Goal: Task Accomplishment & Management: Complete application form

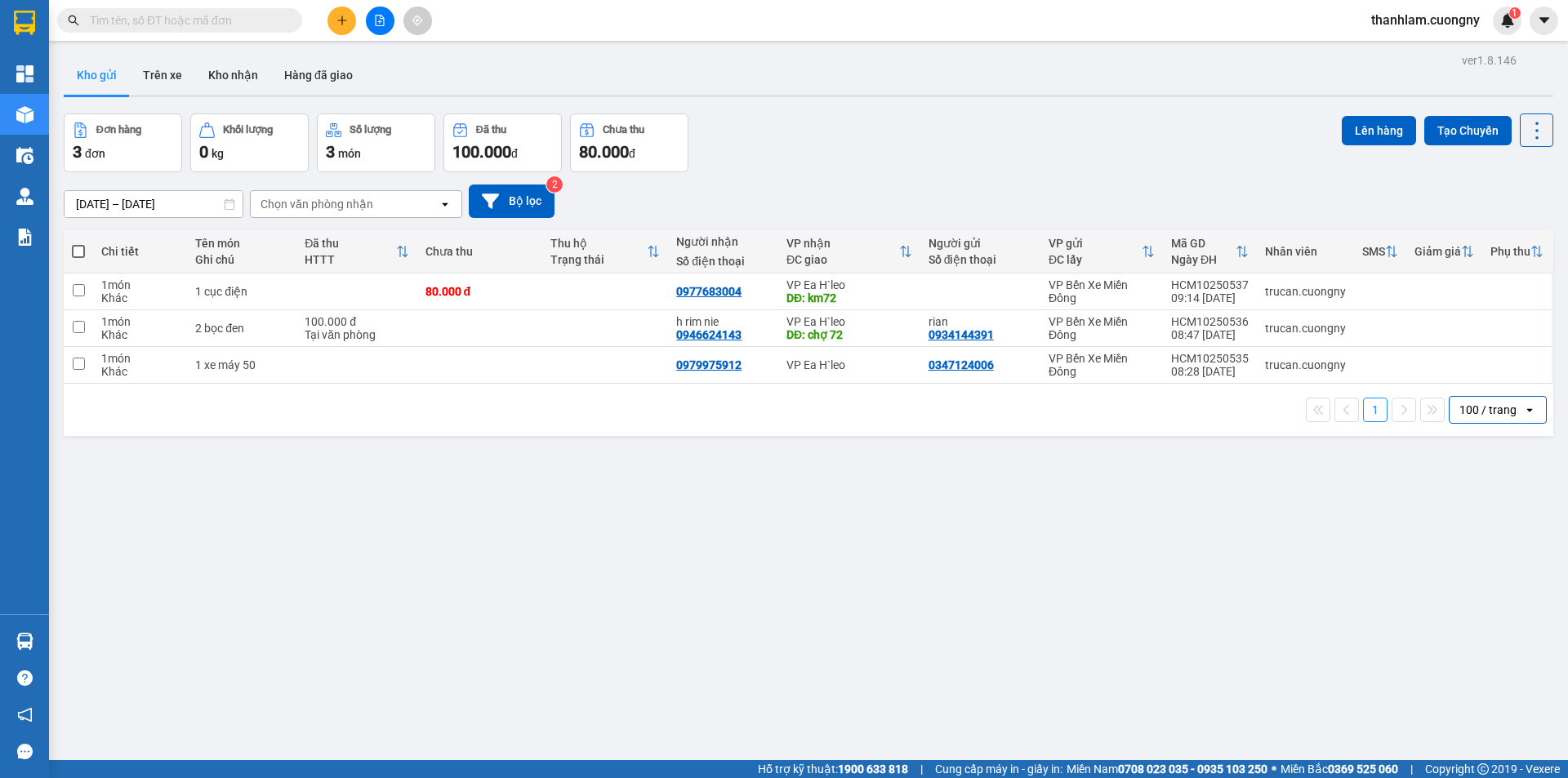
click at [335, 24] on button at bounding box center [341, 21] width 29 height 29
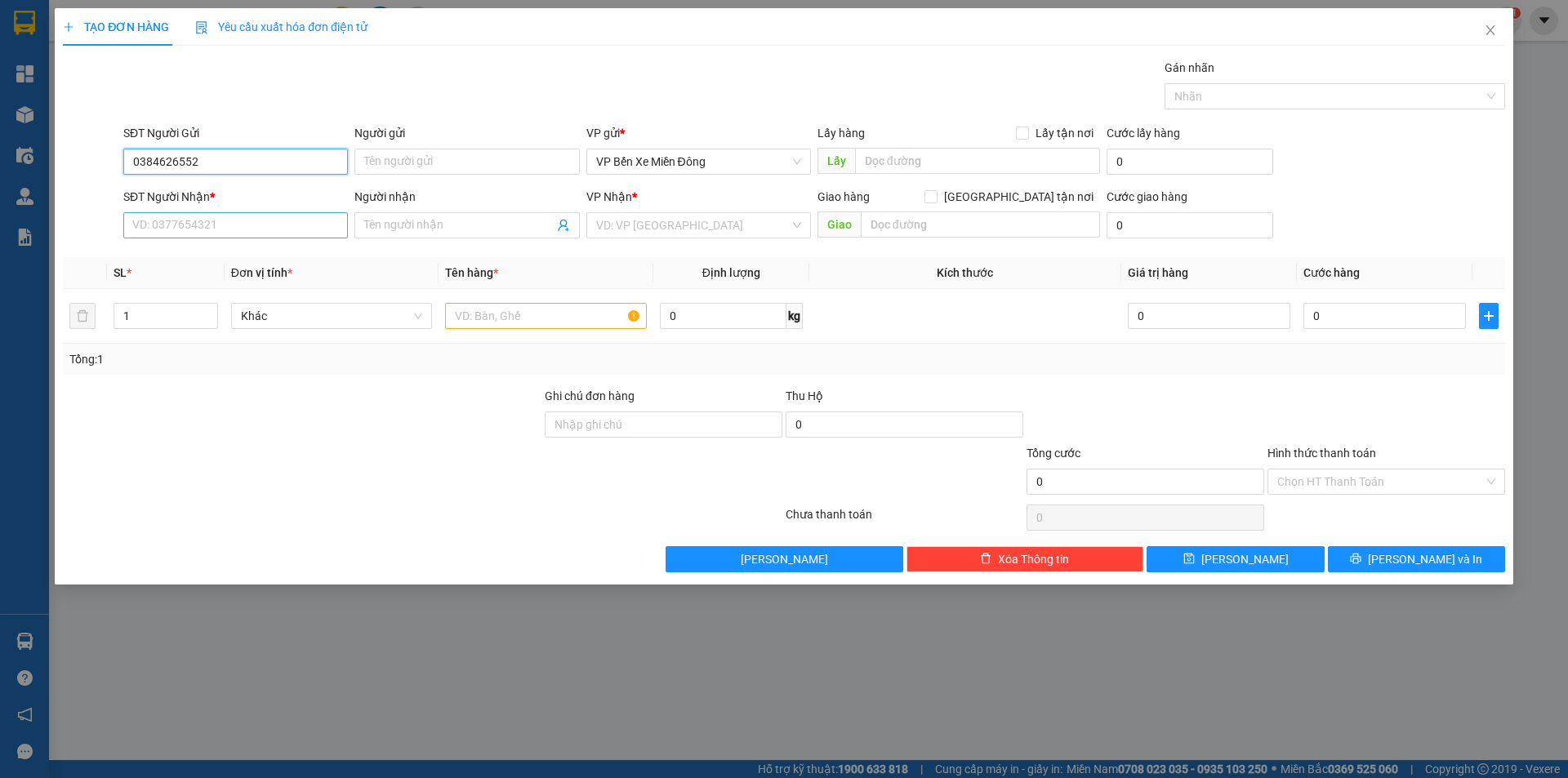
type input "0384626552"
click at [332, 216] on input "SĐT Người Nhận *" at bounding box center [236, 225] width 224 height 26
type input "0346002730"
click at [206, 307] on span "up" at bounding box center [209, 312] width 10 height 10
type input "3"
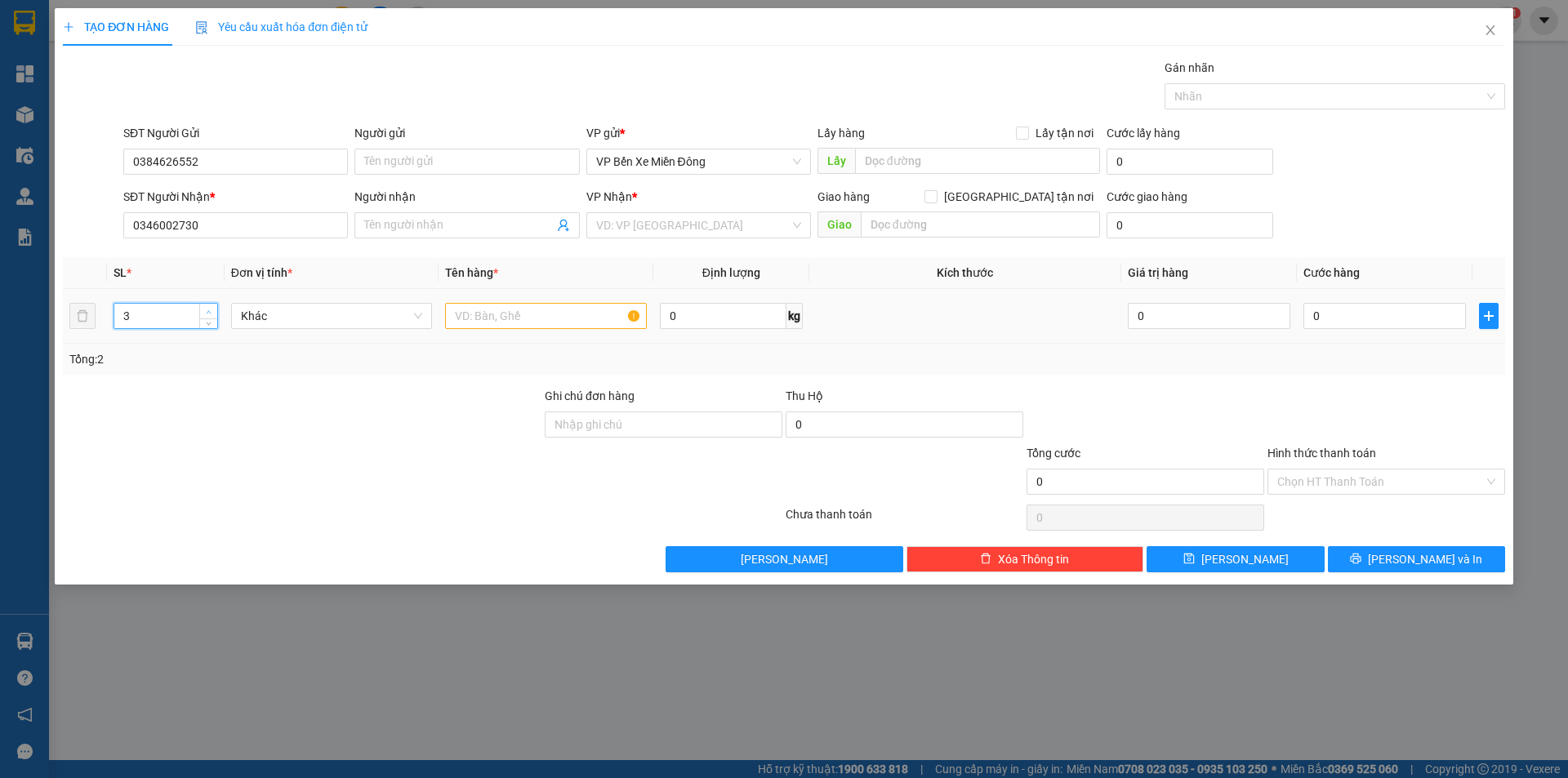
click at [206, 308] on span "up" at bounding box center [209, 312] width 10 height 10
click at [512, 315] on input "text" at bounding box center [546, 316] width 202 height 26
type input "2 thùng + 1 bao"
click at [663, 224] on input "search" at bounding box center [693, 225] width 193 height 24
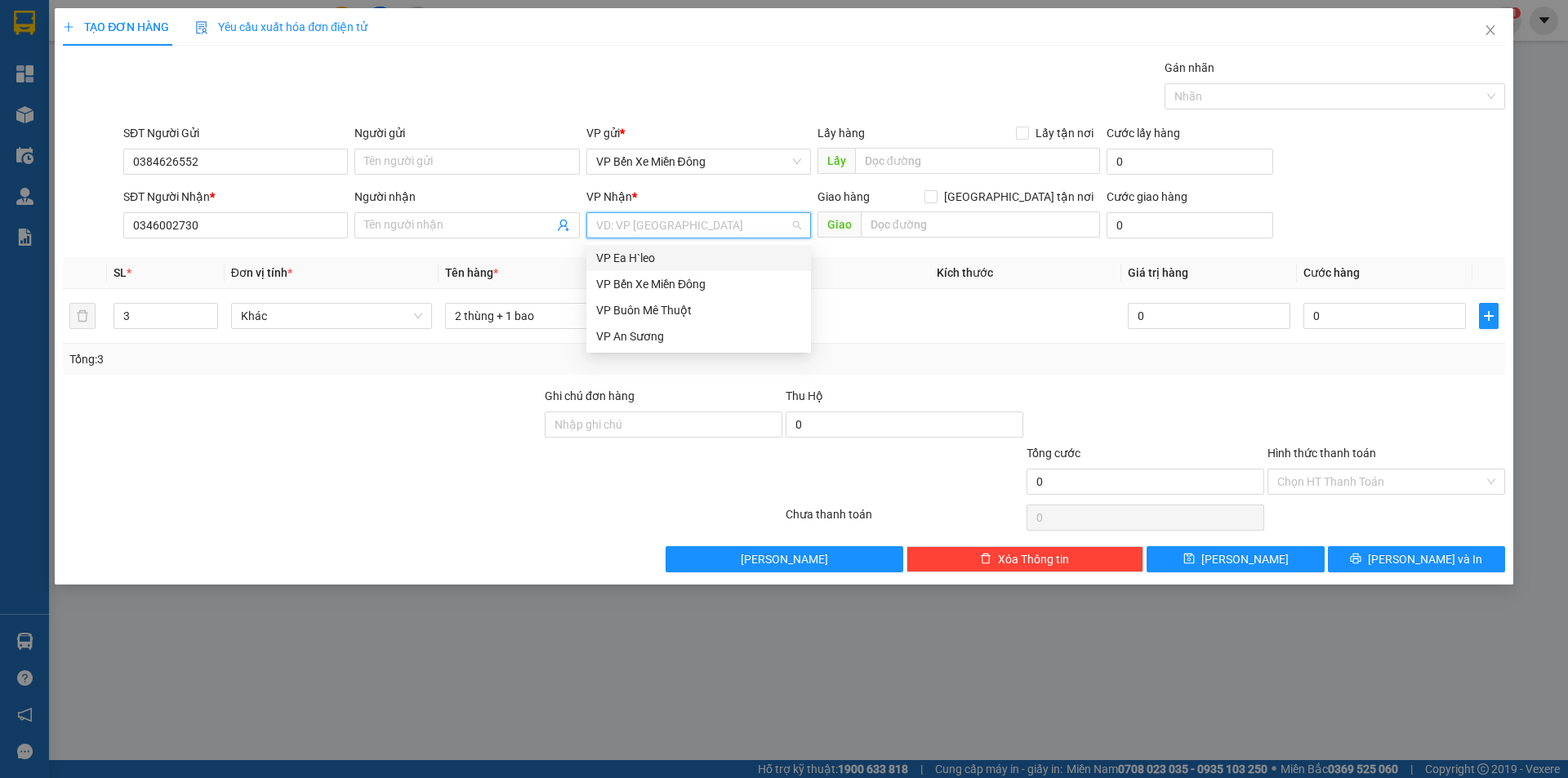
click at [660, 251] on div "VP Ea H`leo" at bounding box center [699, 258] width 205 height 18
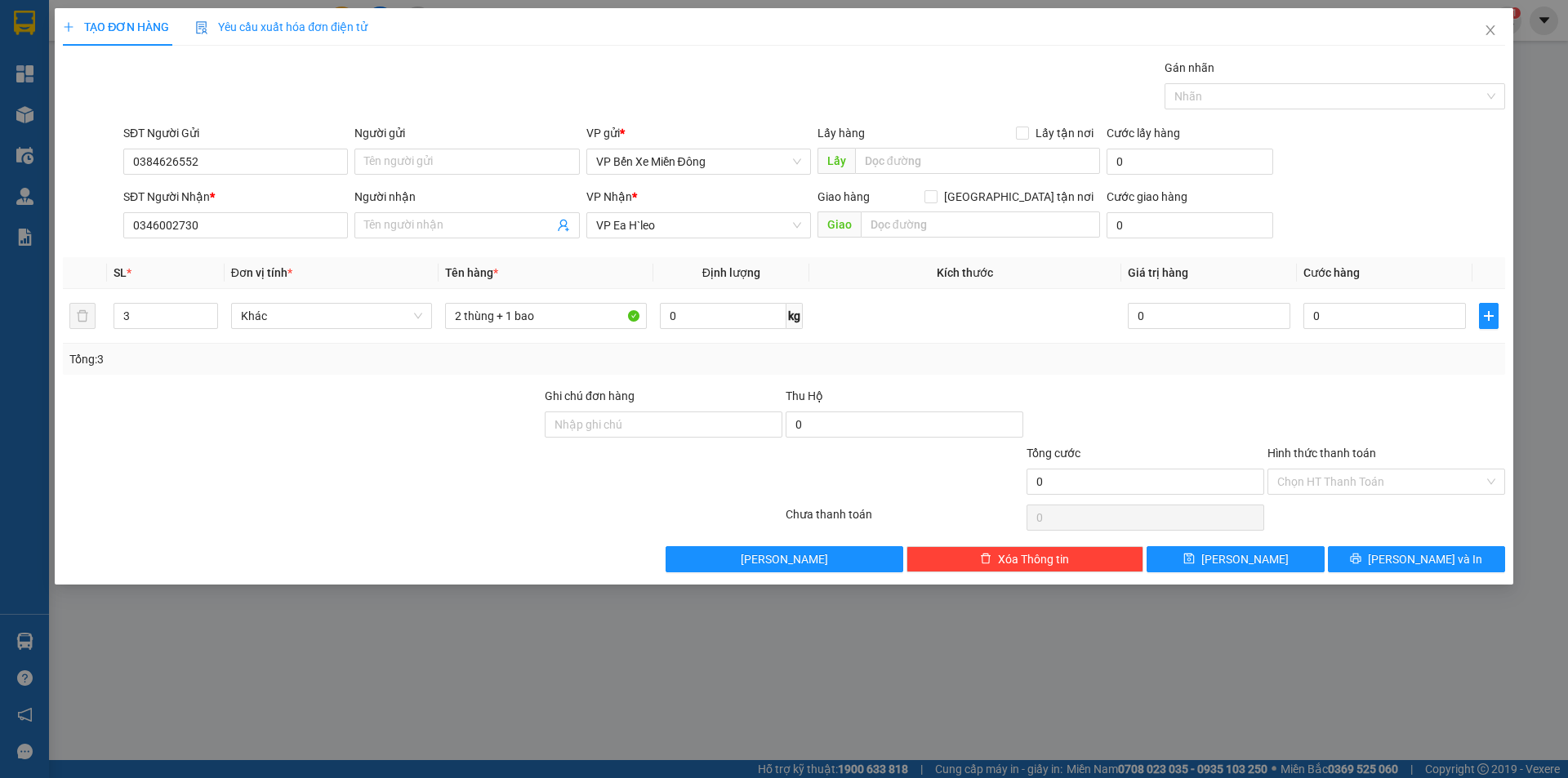
click at [1008, 192] on div "Giao hàng [GEOGRAPHIC_DATA] tận nơi" at bounding box center [959, 197] width 283 height 18
click at [995, 209] on div "Giao hàng [GEOGRAPHIC_DATA] tận nơi" at bounding box center [959, 200] width 283 height 24
click at [982, 231] on input "text" at bounding box center [980, 225] width 239 height 26
type input "Km92"
click at [958, 166] on input "text" at bounding box center [978, 161] width 245 height 26
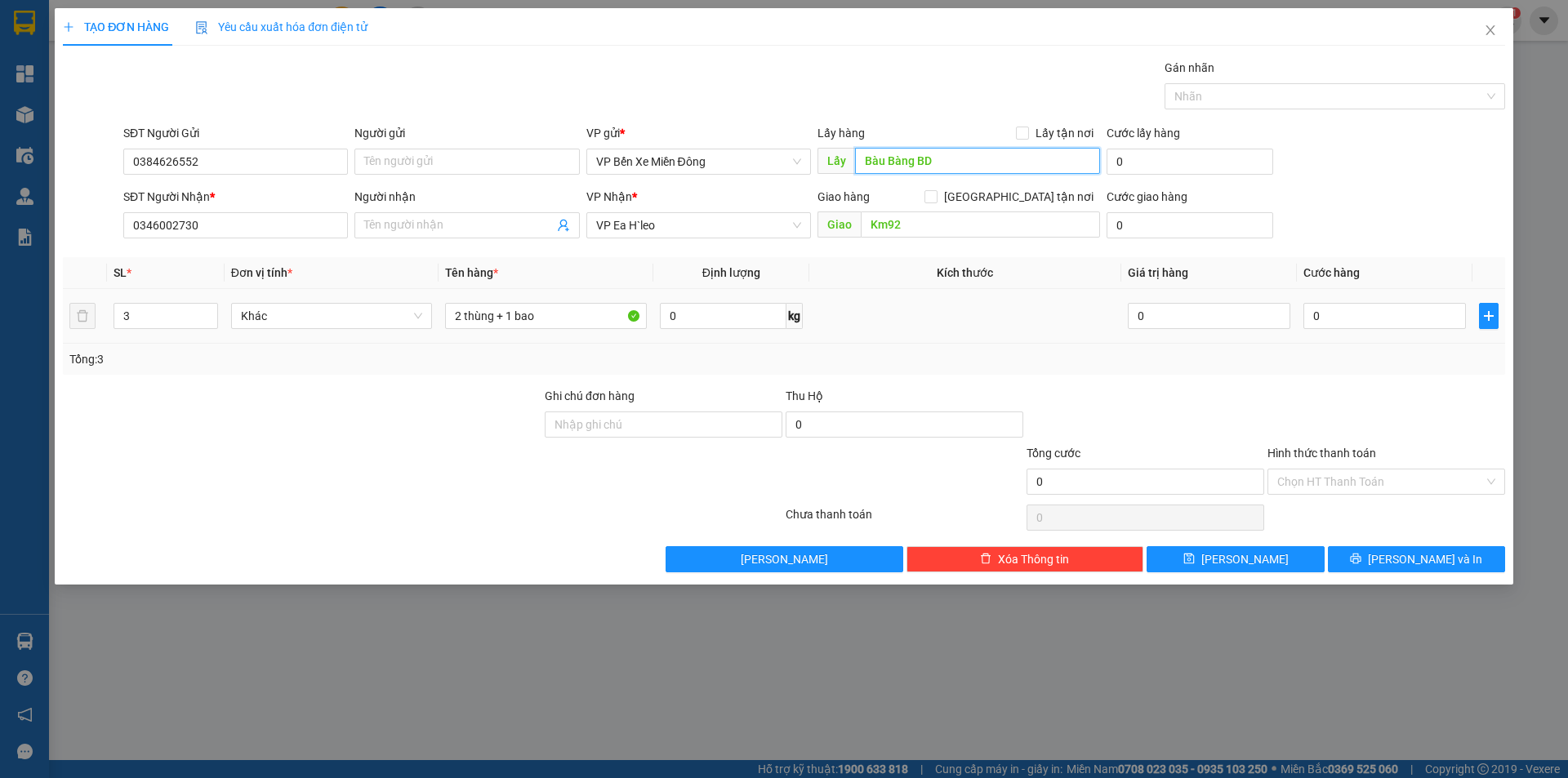
type input "Bàu Bàng BD"
click at [898, 306] on td at bounding box center [965, 316] width 312 height 55
click at [1418, 552] on span "[PERSON_NAME] và In" at bounding box center [1424, 560] width 114 height 18
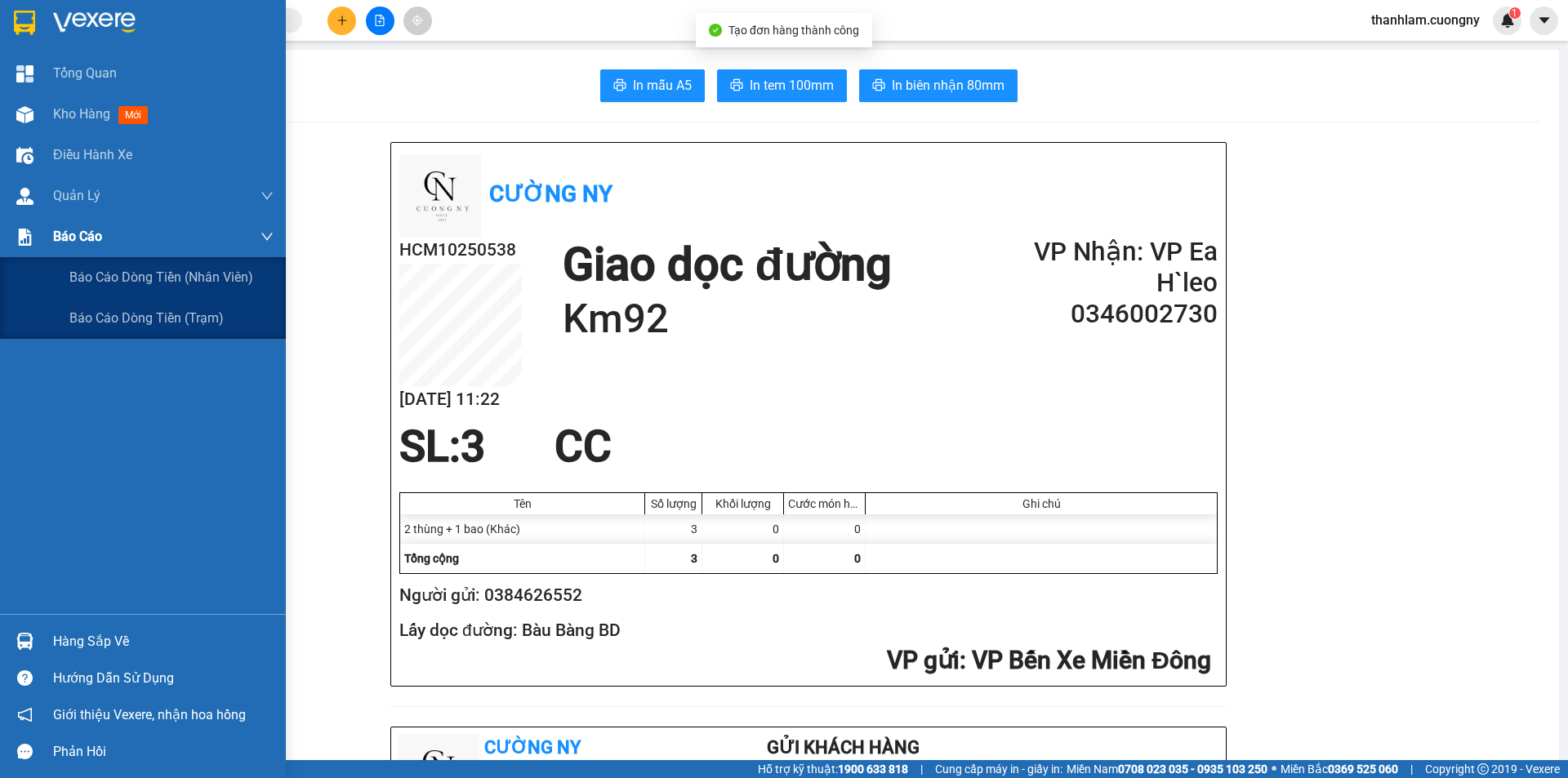
click at [46, 240] on div "Báo cáo" at bounding box center [143, 237] width 286 height 41
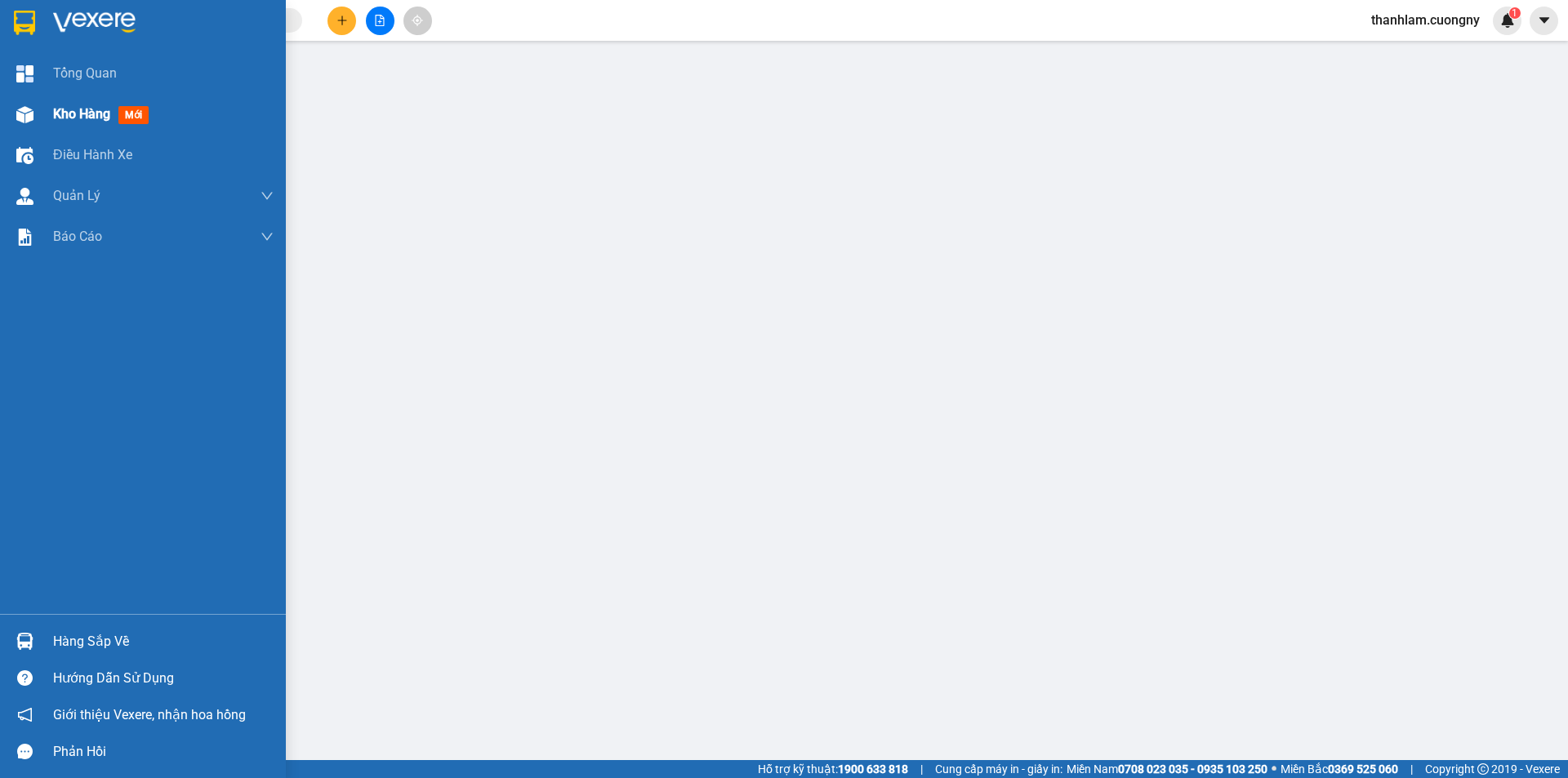
click at [83, 124] on div "Kho hàng mới" at bounding box center [104, 113] width 102 height 20
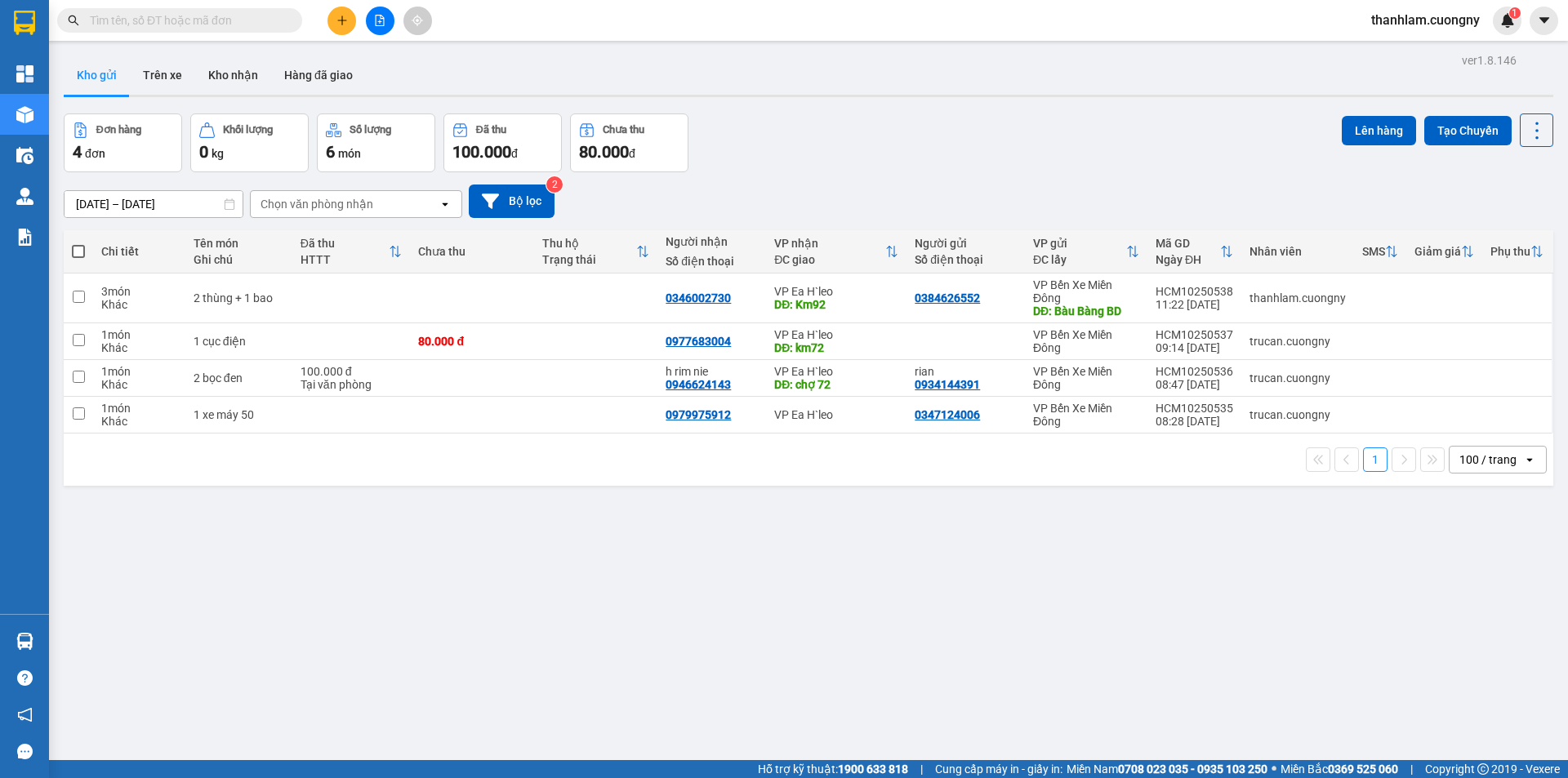
click at [342, 30] on button at bounding box center [341, 21] width 29 height 29
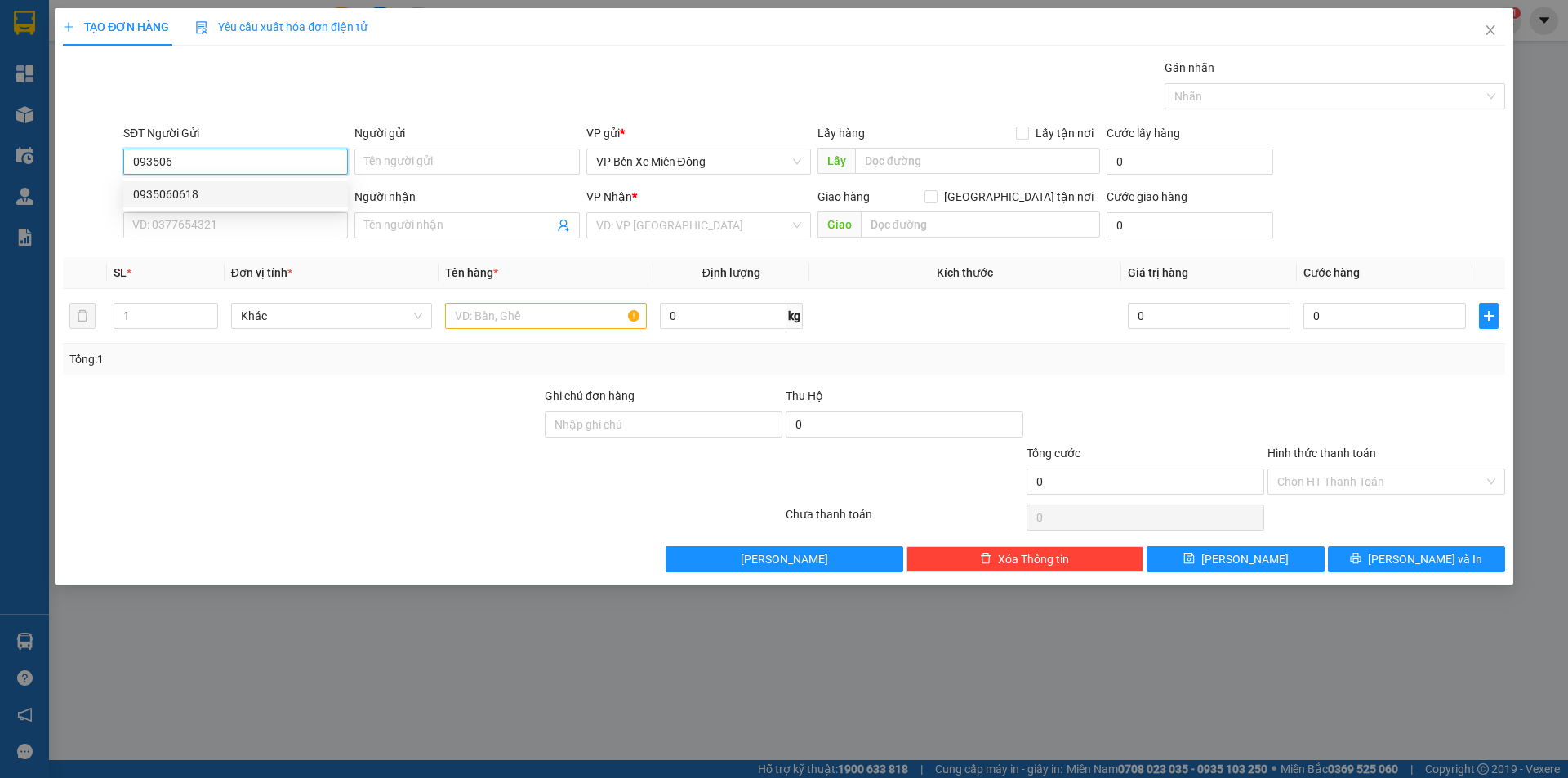
click at [229, 186] on div "0935060618" at bounding box center [236, 194] width 205 height 18
type input "0935060618"
type input "Ngã [PERSON_NAME]"
type input "0353578028"
type input "hiền"
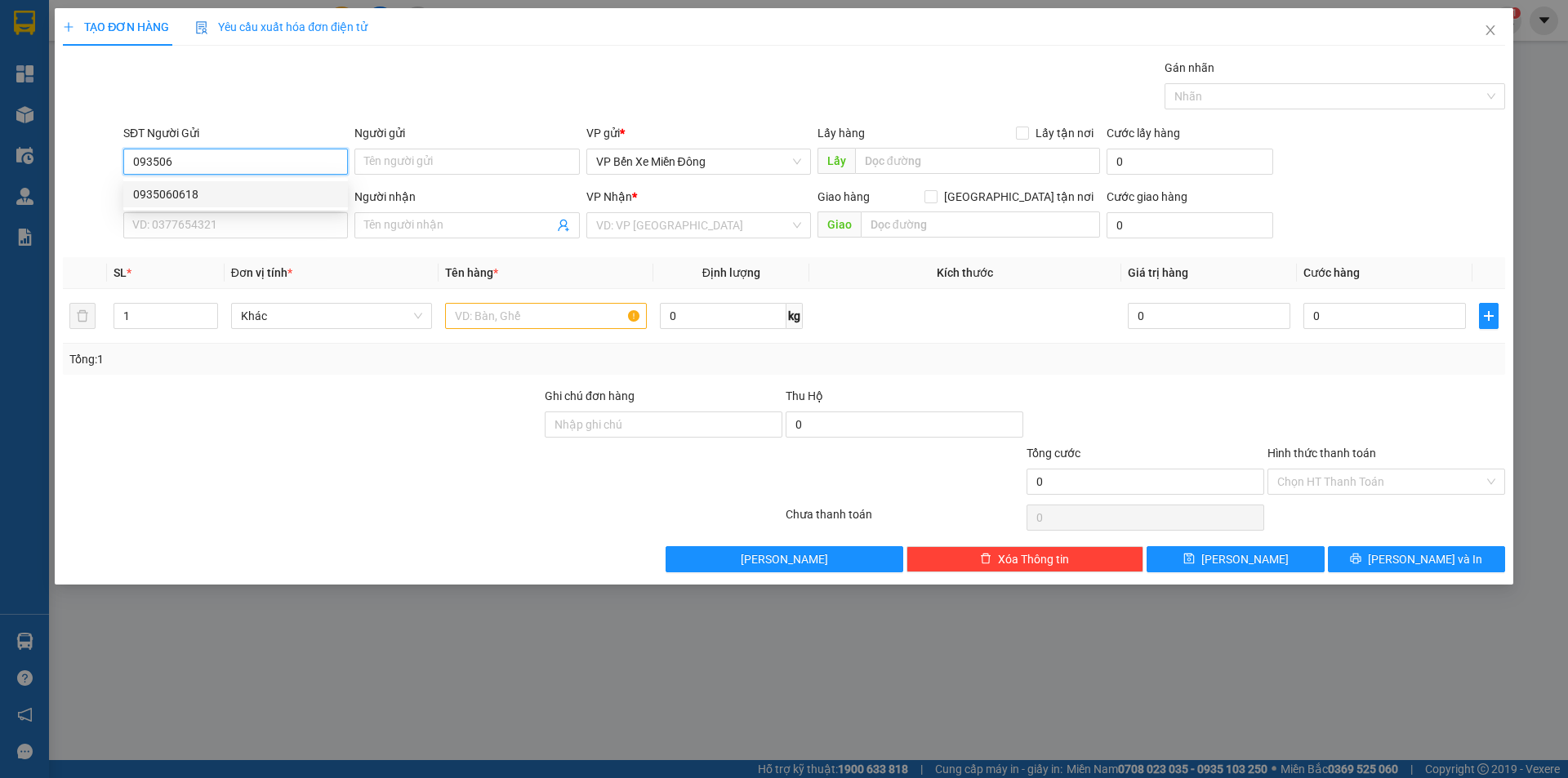
type input "chợ 86"
type input "0935060618"
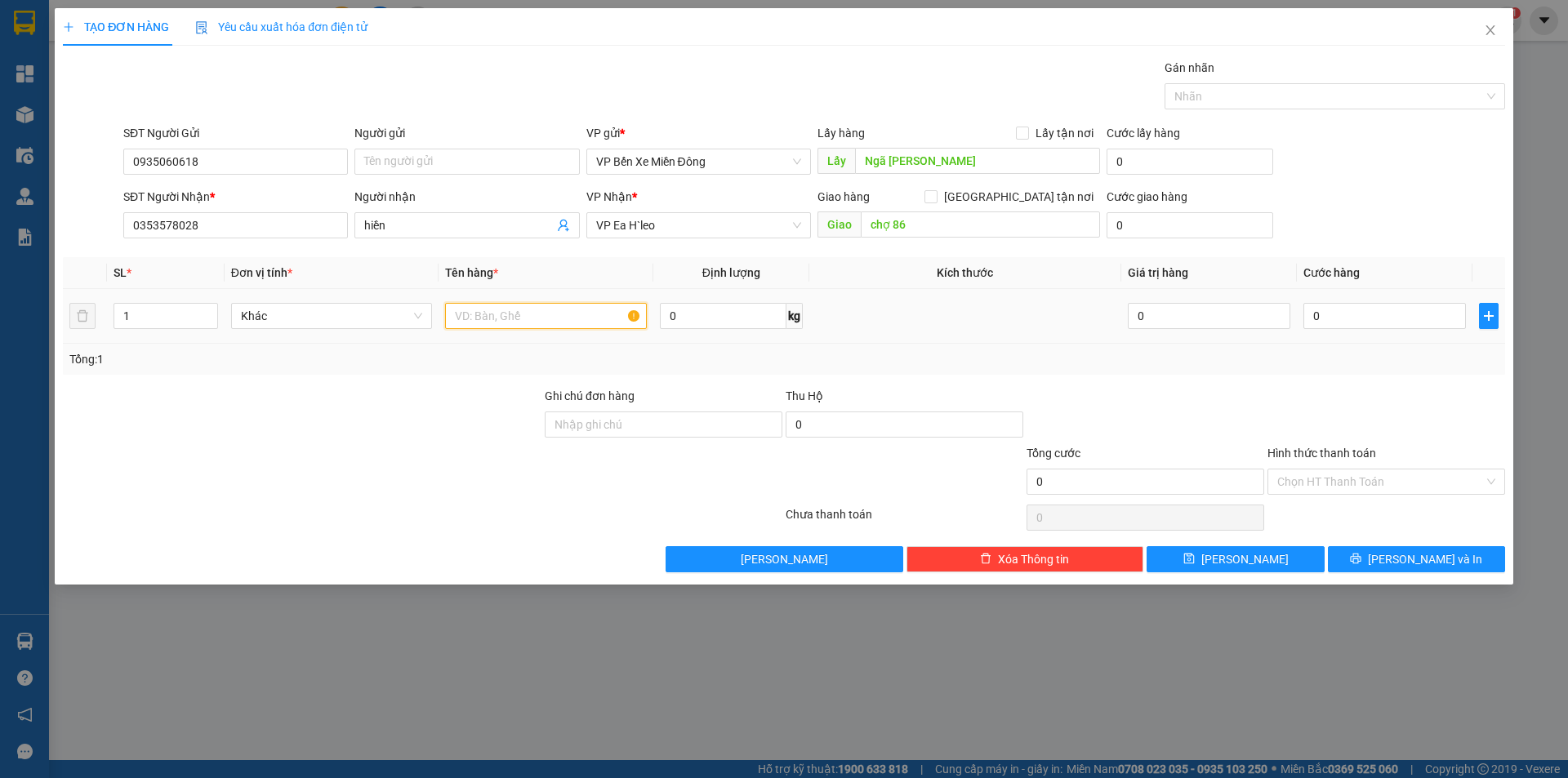
click at [480, 325] on input "text" at bounding box center [546, 316] width 202 height 26
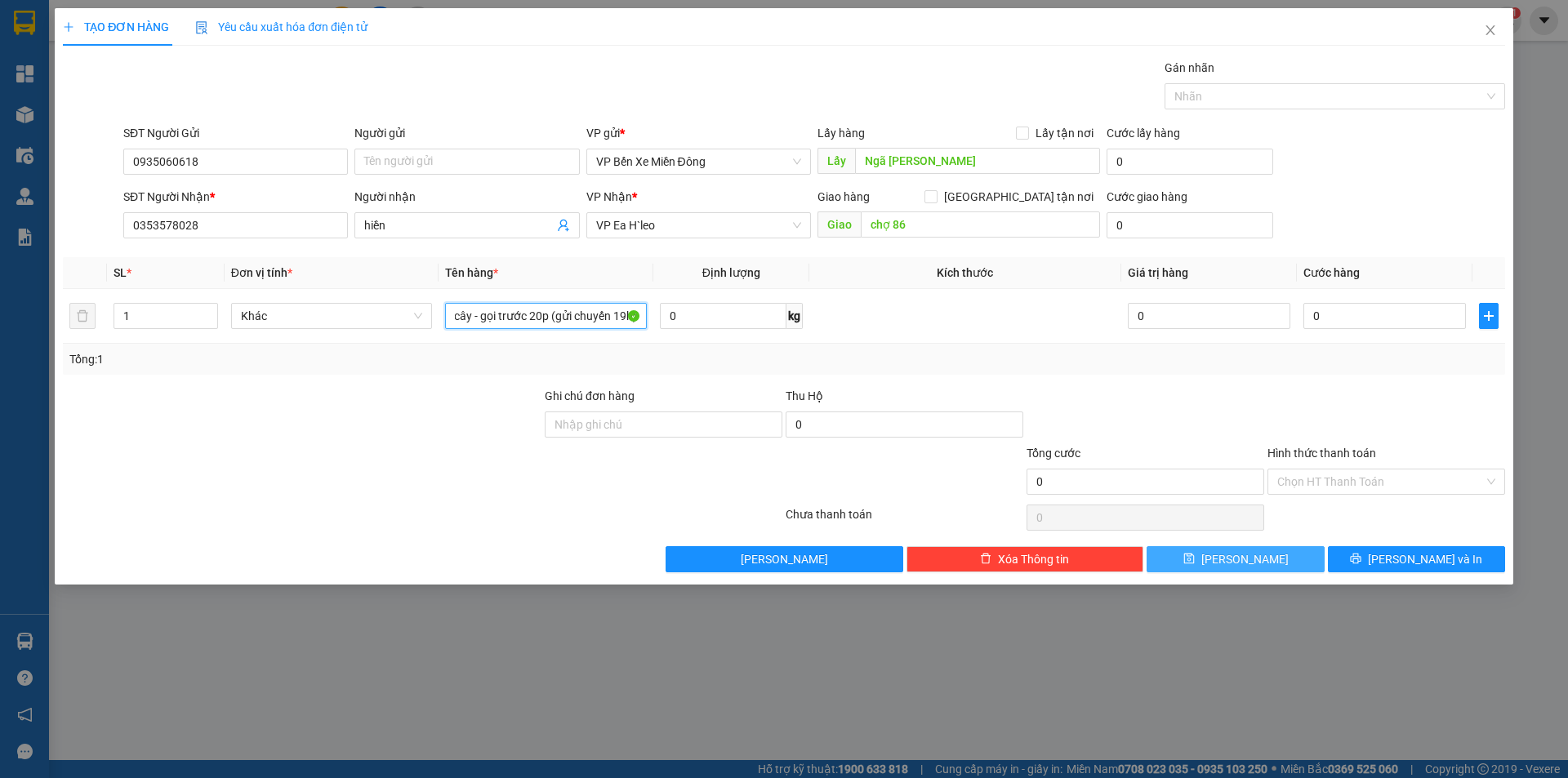
type input "1 thùng trái cây - gọi trước 20p (gửi chuyến 19h)"
click at [1277, 557] on button "[PERSON_NAME]" at bounding box center [1236, 560] width 178 height 26
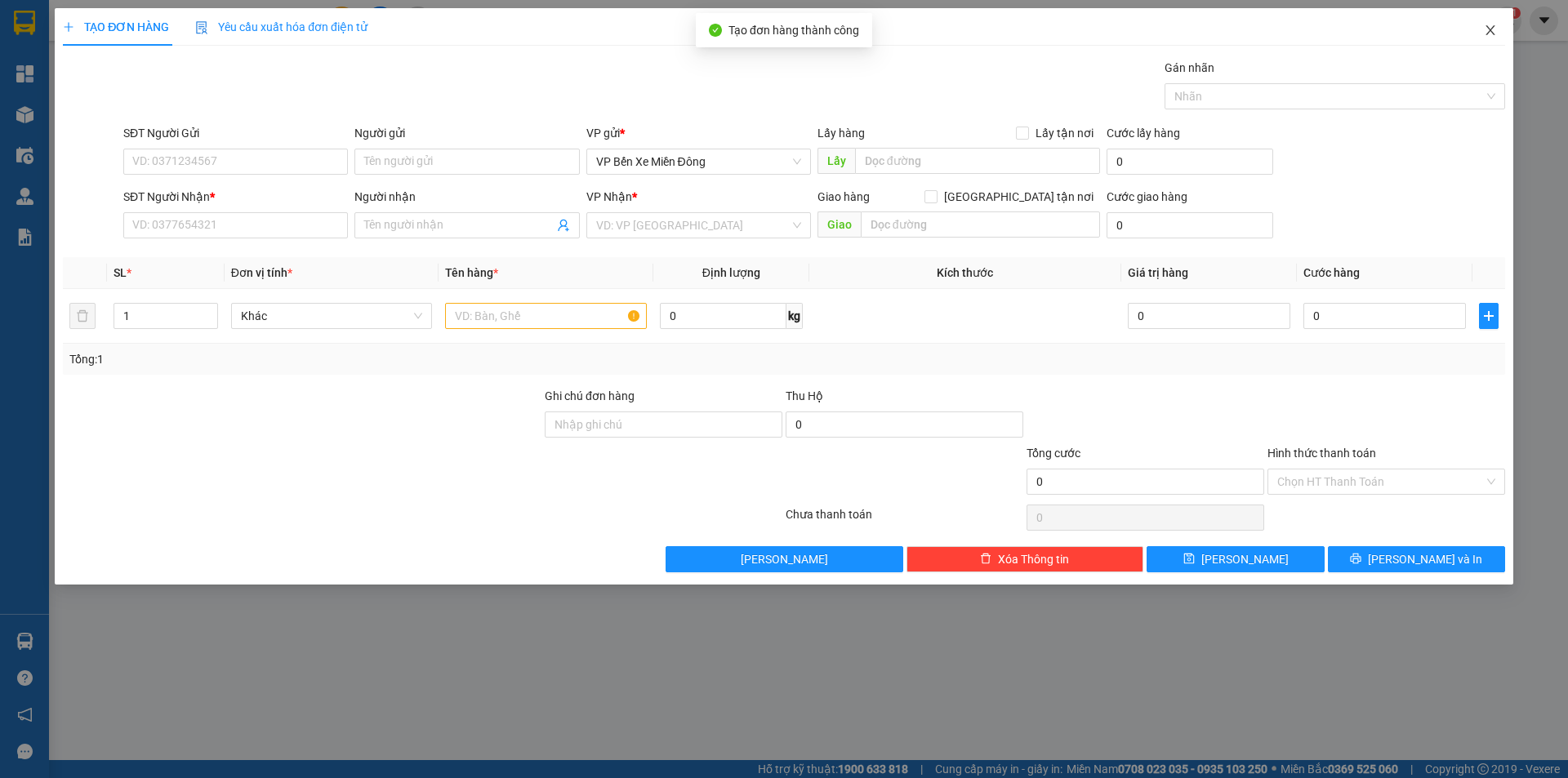
click at [1497, 45] on span "Close" at bounding box center [1491, 30] width 46 height 46
